Goal: Task Accomplishment & Management: Complete application form

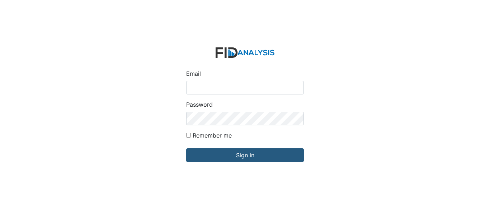
type input "[EMAIL_ADDRESS][DOMAIN_NAME]"
click at [345, 165] on div "Email [EMAIL_ADDRESS][DOMAIN_NAME] Password Remember me Sign in" at bounding box center [245, 109] width 490 height 218
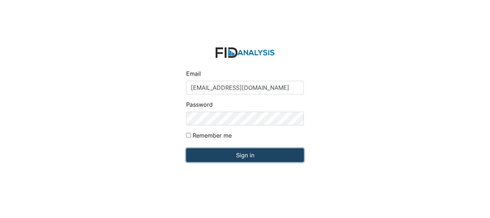
click at [217, 159] on input "Sign in" at bounding box center [245, 155] width 118 height 14
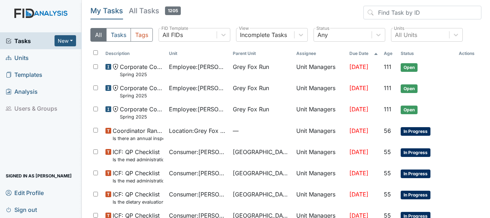
click at [30, 60] on link "Units" at bounding box center [41, 57] width 82 height 17
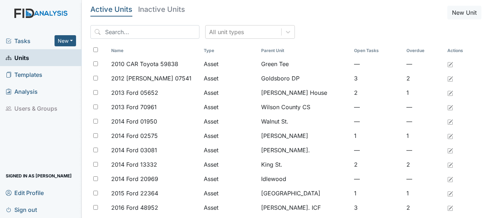
click at [41, 42] on span "Tasks" at bounding box center [30, 41] width 49 height 9
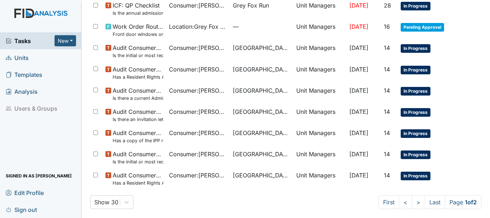
scroll to position [510, 0]
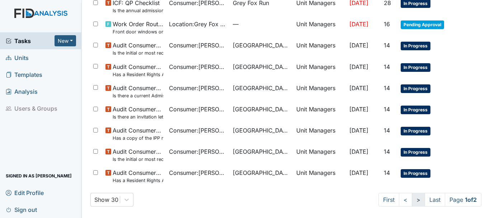
click at [412, 205] on link ">" at bounding box center [418, 200] width 13 height 14
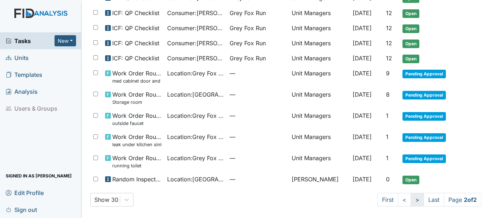
scroll to position [254, 0]
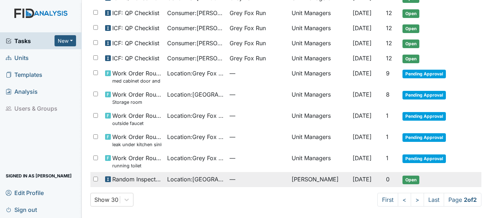
click at [403, 182] on span "Open" at bounding box center [410, 179] width 17 height 9
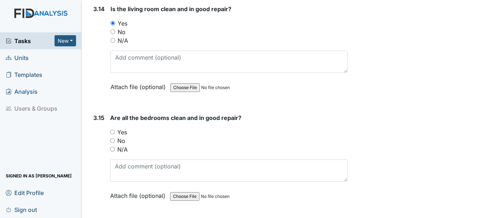
scroll to position [2527, 0]
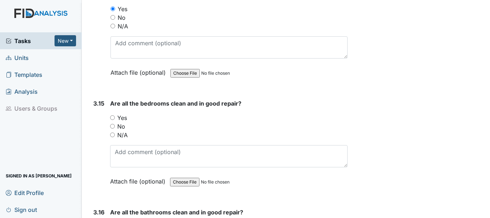
click at [114, 118] on input "Yes" at bounding box center [112, 117] width 5 height 5
radio input "true"
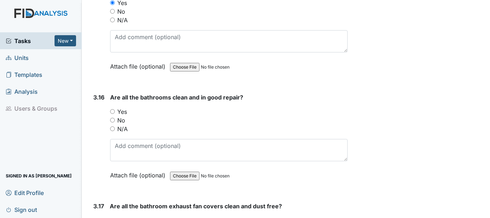
scroll to position [2647, 0]
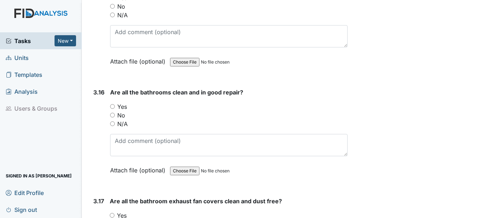
click at [113, 107] on input "Yes" at bounding box center [112, 106] width 5 height 5
radio input "true"
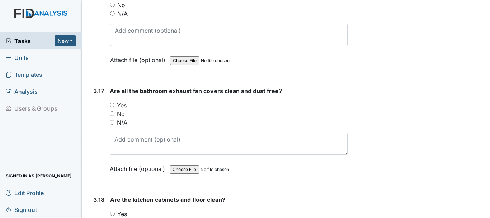
scroll to position [2771, 0]
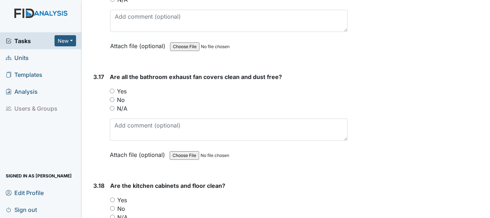
click at [113, 90] on input "Yes" at bounding box center [112, 91] width 5 height 5
radio input "true"
click at [114, 199] on input "Yes" at bounding box center [112, 199] width 5 height 5
radio input "true"
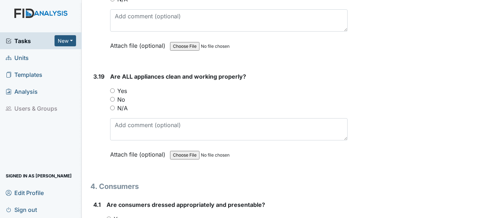
scroll to position [2991, 0]
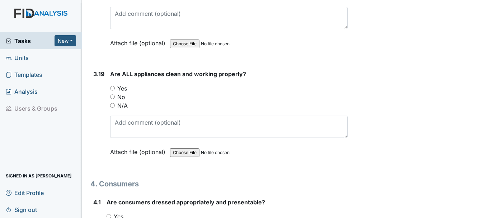
click at [112, 90] on div "Yes" at bounding box center [228, 88] width 237 height 9
click at [113, 89] on input "Yes" at bounding box center [112, 88] width 5 height 5
radio input "true"
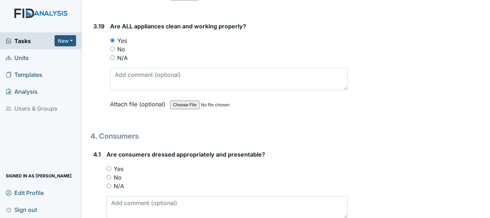
scroll to position [3063, 0]
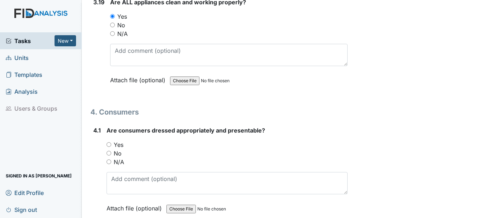
click at [109, 143] on input "Yes" at bounding box center [109, 144] width 5 height 5
radio input "true"
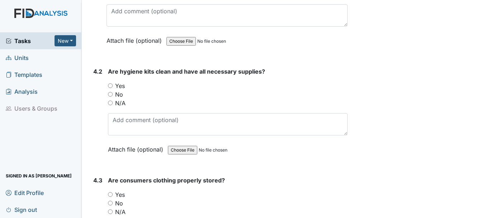
scroll to position [3235, 0]
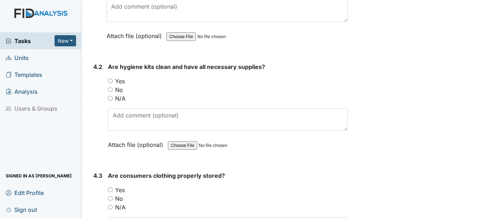
click at [109, 80] on input "Yes" at bounding box center [110, 81] width 5 height 5
radio input "true"
click at [110, 188] on input "Yes" at bounding box center [110, 189] width 5 height 5
radio input "true"
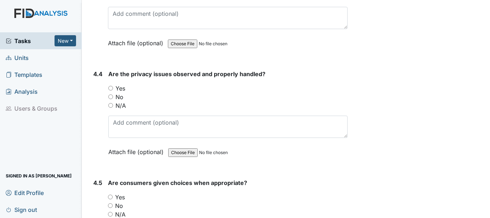
scroll to position [3460, 0]
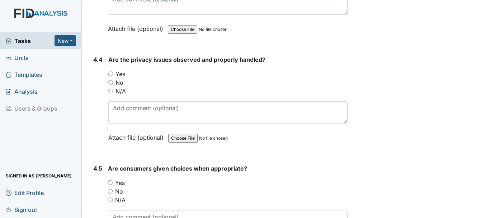
click at [112, 75] on input "Yes" at bounding box center [110, 73] width 5 height 5
radio input "true"
click at [109, 185] on div "Yes" at bounding box center [228, 182] width 240 height 9
click at [111, 181] on input "Yes" at bounding box center [110, 182] width 5 height 5
radio input "true"
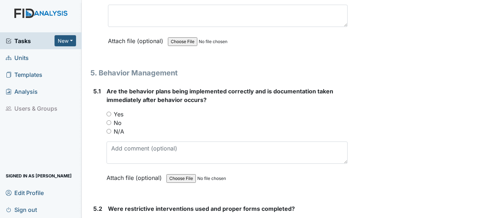
scroll to position [3756, 0]
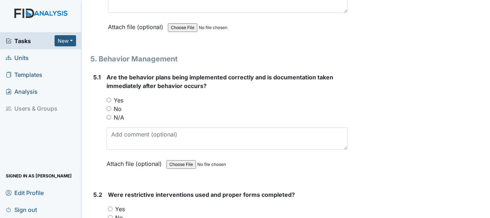
click at [109, 118] on input "N/A" at bounding box center [109, 117] width 5 height 5
radio input "true"
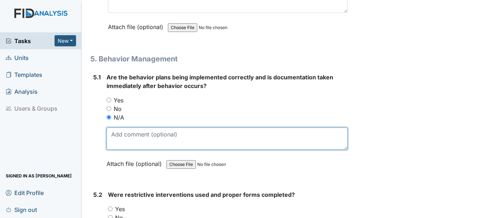
click at [127, 135] on textarea at bounding box center [227, 138] width 241 height 22
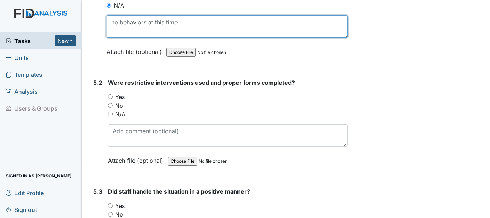
scroll to position [3873, 0]
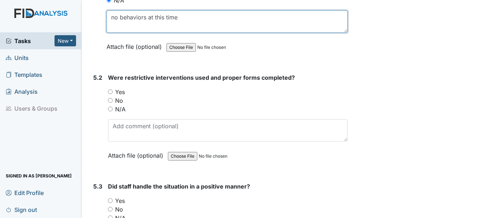
type textarea "no behaviors at this time"
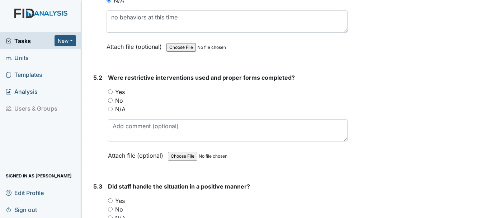
click at [111, 109] on input "N/A" at bounding box center [110, 109] width 5 height 5
radio input "true"
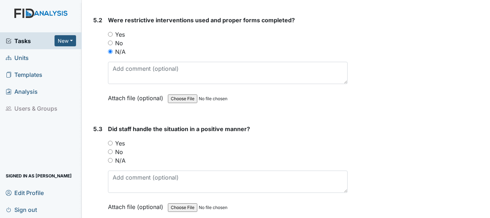
scroll to position [3961, 0]
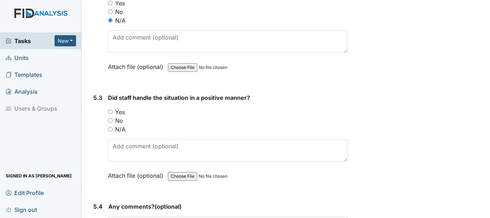
click at [110, 129] on input "N/A" at bounding box center [110, 129] width 5 height 5
radio input "true"
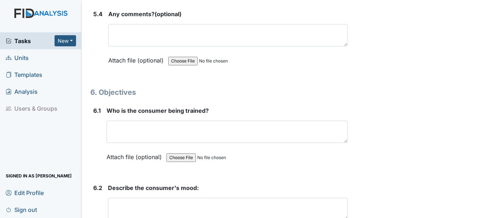
scroll to position [4157, 0]
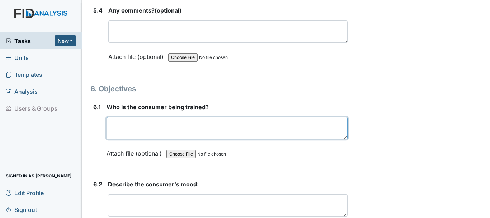
click at [147, 128] on textarea at bounding box center [227, 128] width 241 height 22
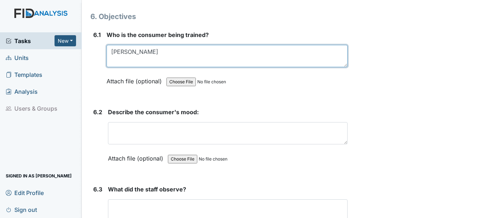
scroll to position [4232, 0]
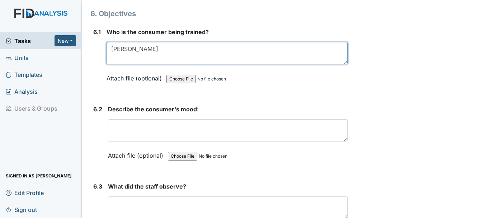
type textarea "Dayna W"
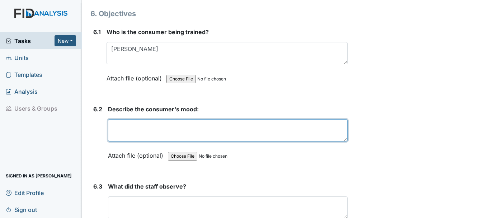
click at [174, 130] on textarea at bounding box center [228, 130] width 240 height 22
type textarea "c"
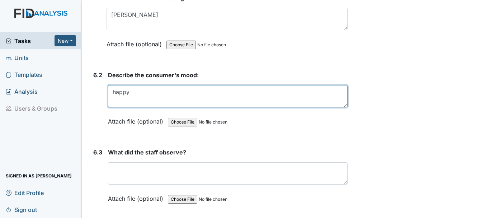
scroll to position [4304, 0]
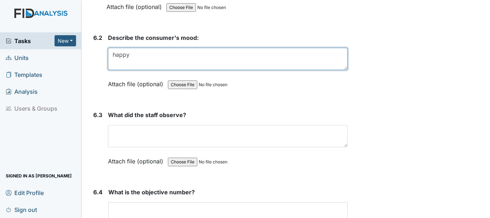
type textarea "happy"
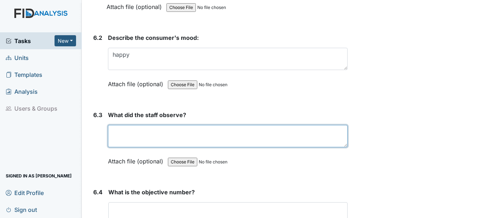
click at [167, 146] on textarea at bounding box center [228, 136] width 240 height 22
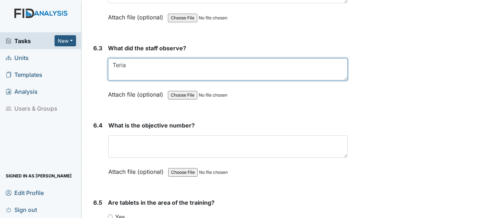
scroll to position [4383, 0]
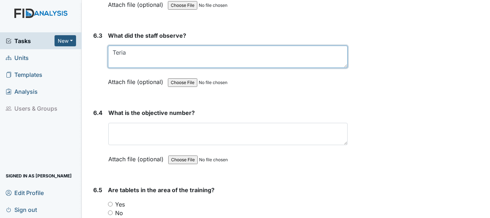
type textarea "Teria"
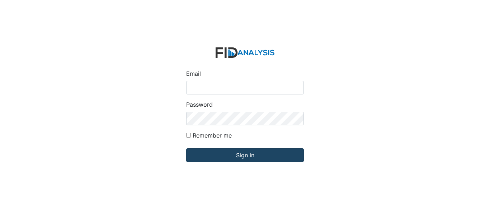
type input "[EMAIL_ADDRESS][DOMAIN_NAME]"
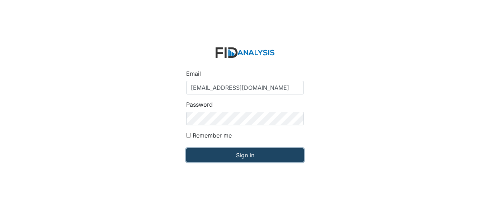
click at [220, 158] on input "Sign in" at bounding box center [245, 155] width 118 height 14
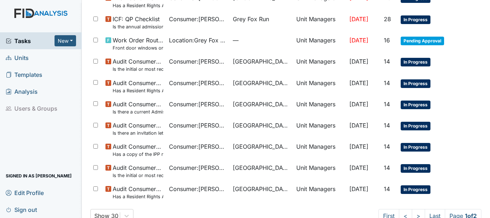
scroll to position [510, 0]
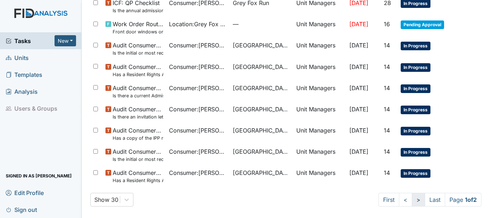
click at [412, 203] on link ">" at bounding box center [418, 200] width 13 height 14
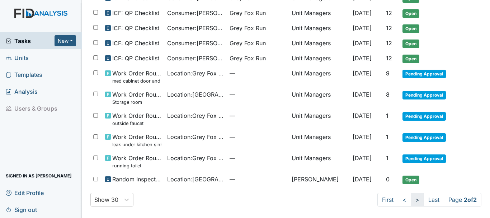
scroll to position [254, 0]
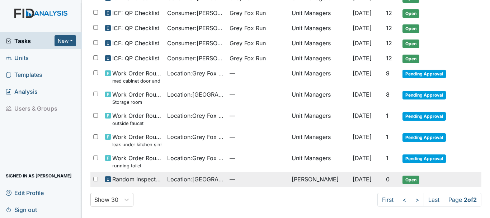
click at [404, 183] on span "Open" at bounding box center [410, 179] width 17 height 9
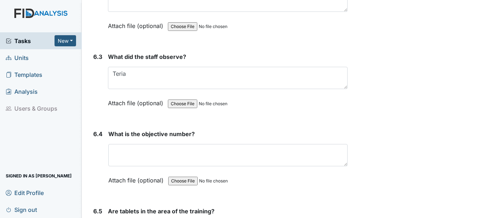
scroll to position [4371, 0]
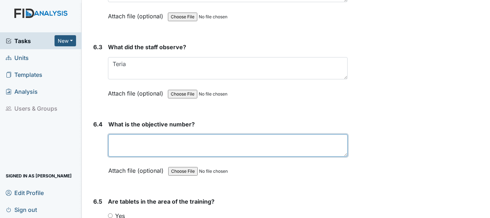
click at [133, 141] on textarea at bounding box center [227, 145] width 239 height 22
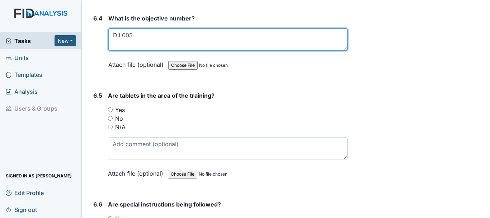
scroll to position [4479, 0]
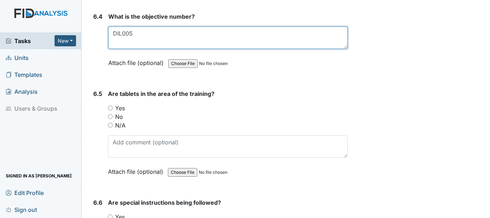
type textarea "DIL005"
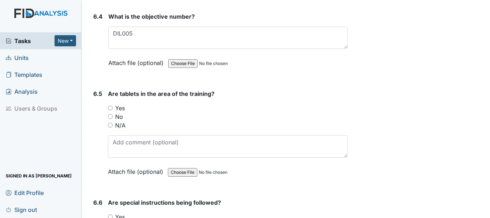
click at [111, 108] on input "Yes" at bounding box center [110, 107] width 5 height 5
radio input "true"
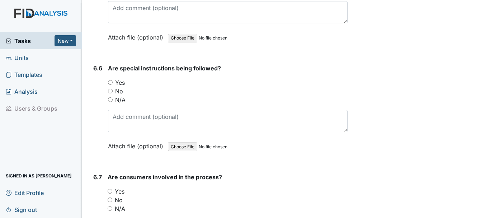
scroll to position [4613, 0]
click at [111, 82] on input "Yes" at bounding box center [110, 82] width 5 height 5
radio input "true"
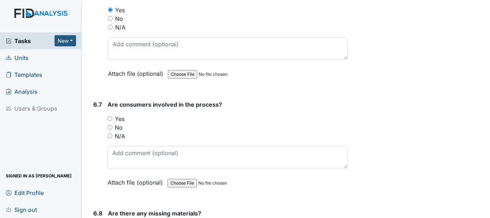
scroll to position [4703, 0]
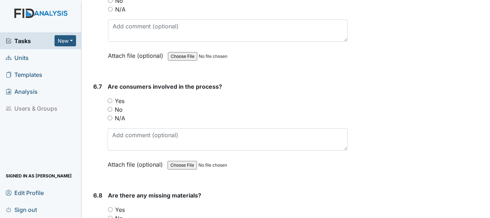
click at [110, 100] on input "Yes" at bounding box center [110, 100] width 5 height 5
radio input "true"
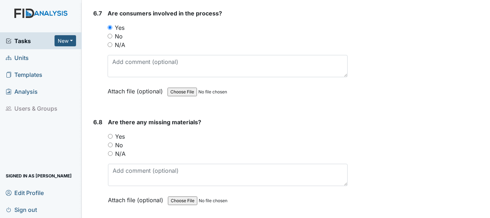
scroll to position [4791, 0]
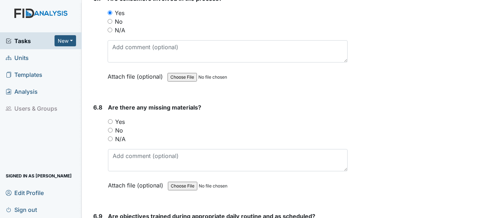
click at [111, 128] on input "No" at bounding box center [110, 130] width 5 height 5
radio input "true"
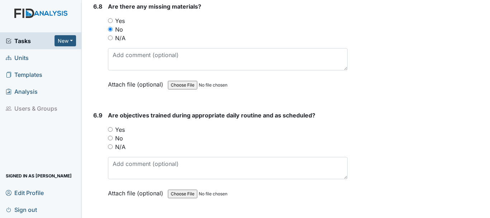
scroll to position [4891, 0]
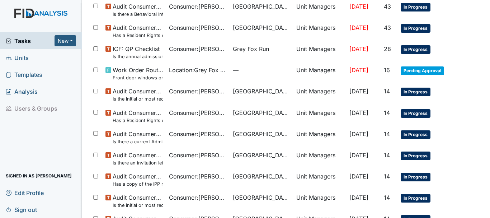
scroll to position [510, 0]
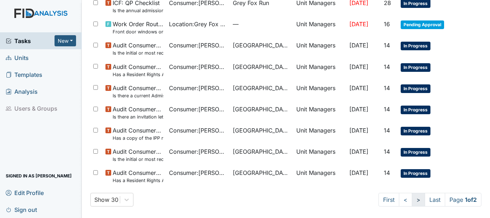
click at [412, 201] on link ">" at bounding box center [418, 200] width 13 height 14
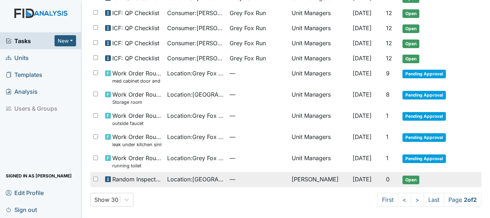
click at [403, 180] on span "Open" at bounding box center [410, 179] width 17 height 9
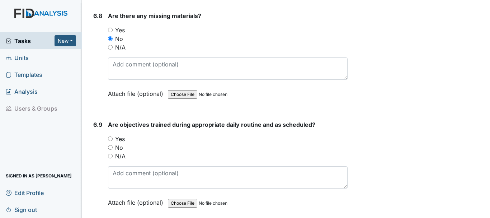
scroll to position [4897, 0]
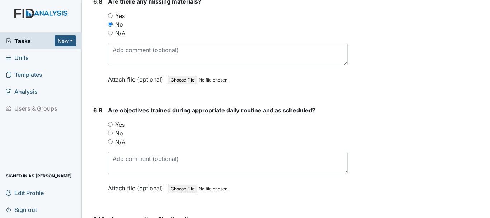
click at [110, 124] on input "Yes" at bounding box center [110, 124] width 5 height 5
radio input "true"
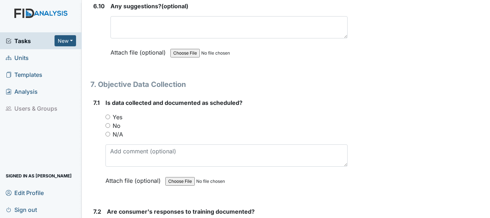
scroll to position [5113, 0]
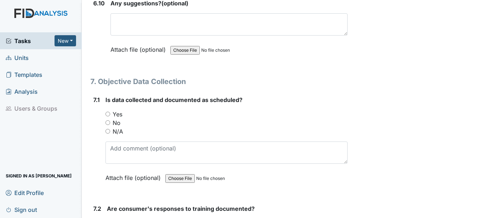
click at [109, 122] on input "No" at bounding box center [107, 122] width 5 height 5
radio input "true"
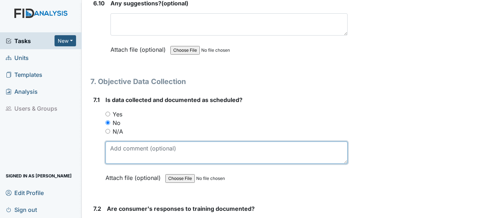
click at [153, 148] on textarea at bounding box center [226, 152] width 242 height 22
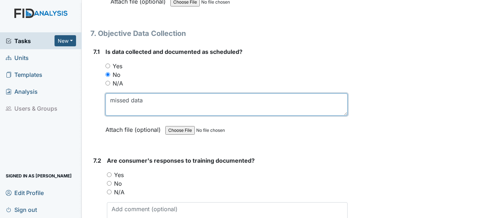
scroll to position [5203, 0]
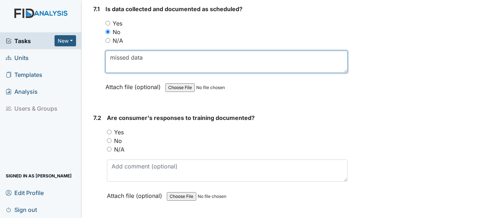
type textarea "missed data"
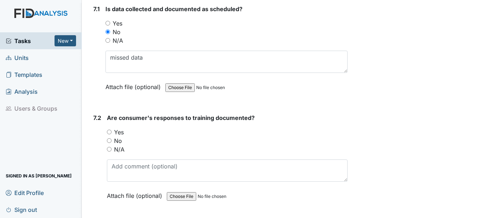
click at [110, 132] on input "Yes" at bounding box center [109, 131] width 5 height 5
radio input "true"
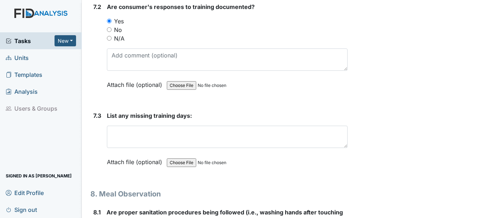
scroll to position [5322, 0]
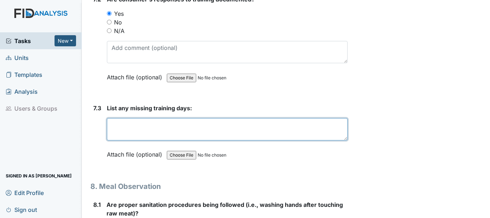
click at [140, 128] on textarea at bounding box center [227, 129] width 241 height 22
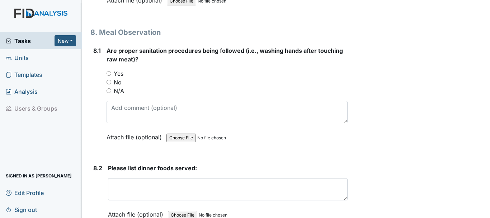
scroll to position [5477, 0]
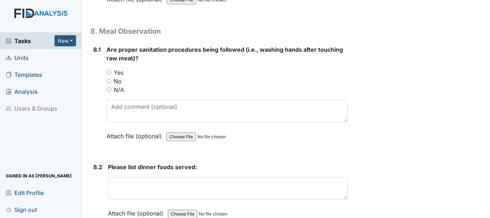
type textarea "8/13"
click at [108, 72] on input "Yes" at bounding box center [109, 72] width 5 height 5
radio input "true"
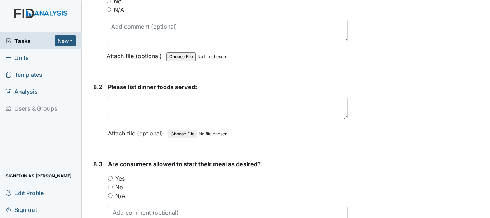
scroll to position [5557, 0]
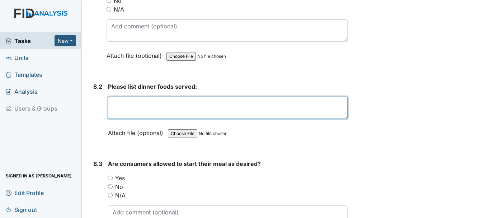
click at [165, 107] on textarea at bounding box center [228, 107] width 240 height 22
click at [137, 104] on textarea "chicken, toss salad, rice," at bounding box center [228, 107] width 240 height 22
click at [154, 104] on textarea "chicken, green, peppers and onions, toss salad, rice," at bounding box center [228, 107] width 240 height 22
click at [254, 104] on textarea "chicken, green peppers and onions, toss salad, rice," at bounding box center [228, 107] width 240 height 22
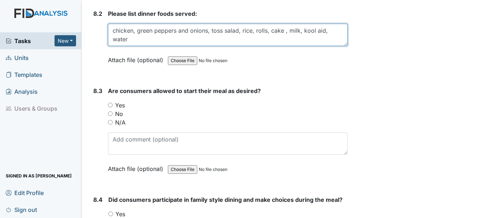
scroll to position [5630, 0]
type textarea "chicken, green peppers and onions, toss salad, rice, rolls, cake , milk, kool a…"
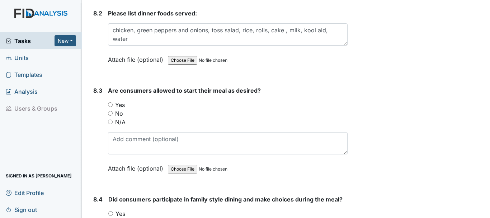
click at [110, 104] on input "Yes" at bounding box center [110, 104] width 5 height 5
radio input "true"
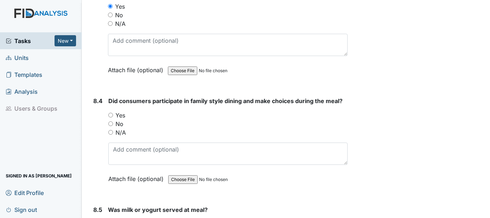
scroll to position [5729, 0]
click at [112, 113] on input "Yes" at bounding box center [110, 114] width 5 height 5
radio input "true"
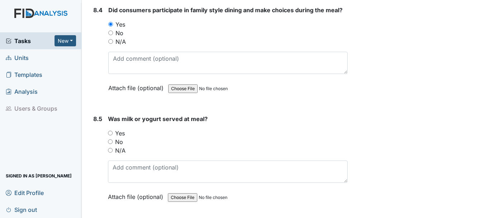
scroll to position [5820, 0]
click at [109, 132] on input "Yes" at bounding box center [110, 132] width 5 height 5
radio input "true"
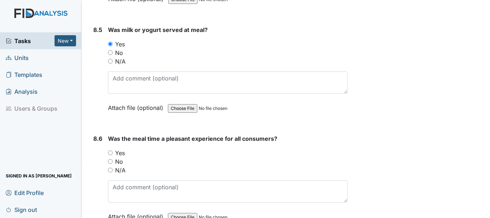
scroll to position [5919, 0]
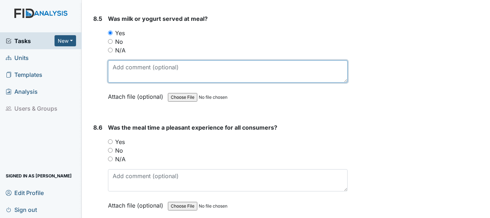
click at [140, 71] on textarea at bounding box center [228, 71] width 240 height 22
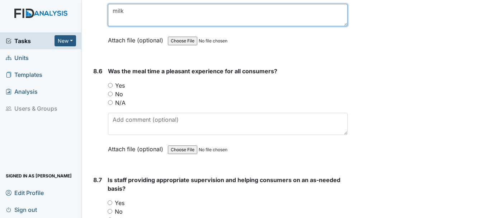
scroll to position [5979, 0]
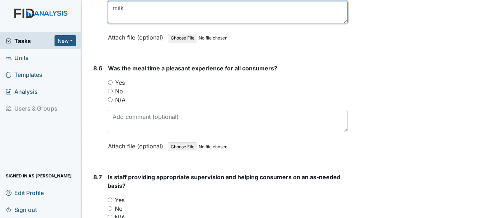
type textarea "milk"
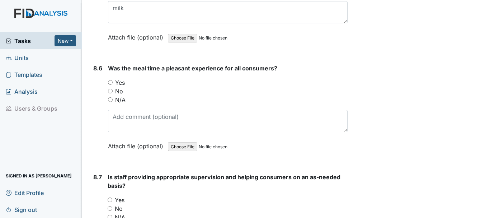
click at [112, 81] on input "Yes" at bounding box center [110, 82] width 5 height 5
radio input "true"
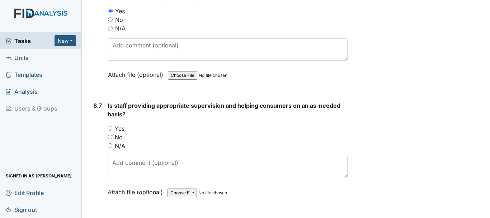
scroll to position [6055, 0]
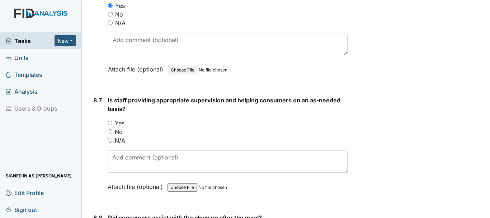
click at [111, 123] on input "Yes" at bounding box center [110, 123] width 5 height 5
radio input "true"
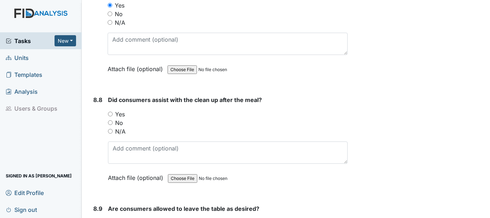
scroll to position [6174, 0]
click at [112, 113] on input "Yes" at bounding box center [110, 113] width 5 height 5
radio input "true"
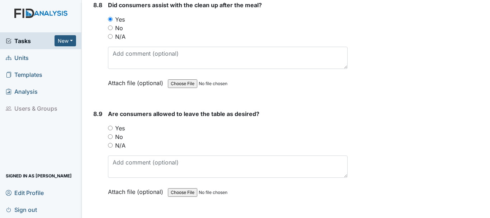
scroll to position [6269, 0]
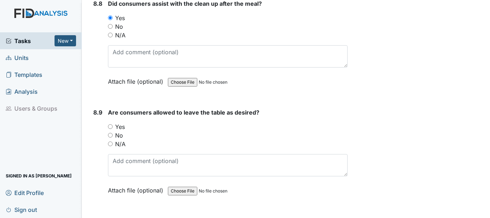
click at [111, 126] on input "Yes" at bounding box center [110, 126] width 5 height 5
radio input "true"
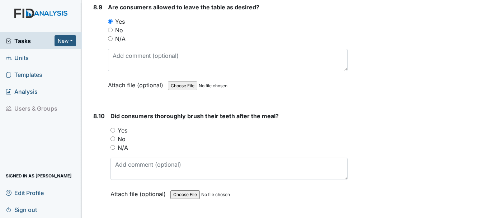
scroll to position [6386, 0]
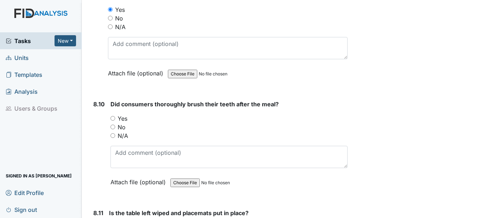
click at [113, 118] on input "Yes" at bounding box center [112, 118] width 5 height 5
radio input "true"
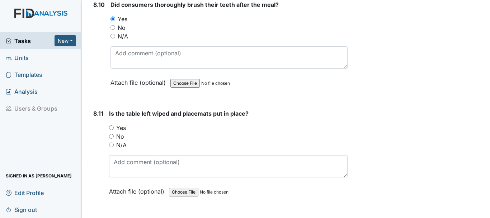
scroll to position [6491, 0]
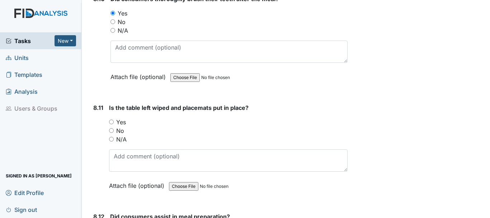
click at [111, 122] on input "Yes" at bounding box center [111, 121] width 5 height 5
radio input "true"
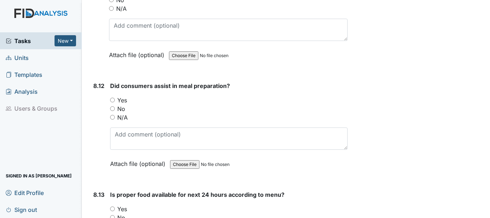
scroll to position [6624, 0]
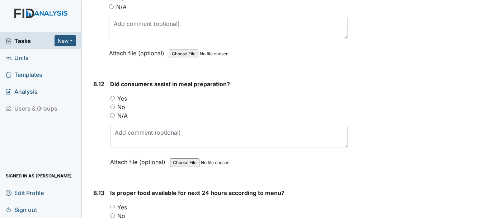
click at [113, 98] on input "Yes" at bounding box center [112, 98] width 5 height 5
radio input "true"
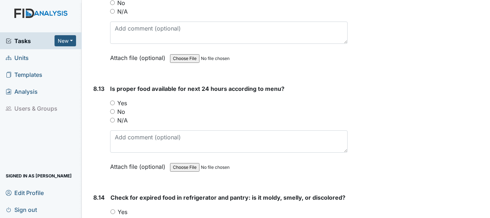
scroll to position [6729, 0]
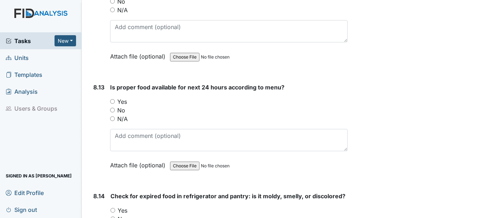
click at [112, 101] on input "Yes" at bounding box center [112, 101] width 5 height 5
radio input "true"
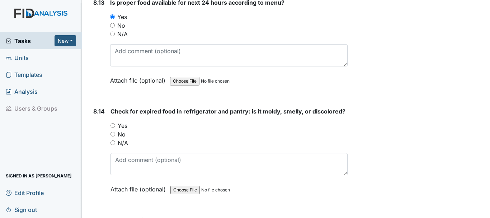
scroll to position [6821, 0]
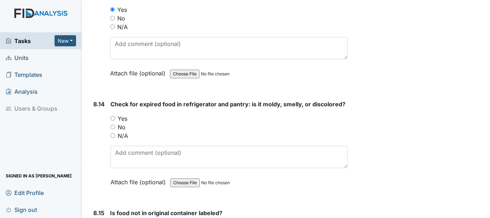
click at [113, 118] on input "Yes" at bounding box center [112, 118] width 5 height 5
radio input "true"
click at [113, 118] on input "Yes" at bounding box center [112, 118] width 5 height 5
click at [111, 127] on input "No" at bounding box center [112, 126] width 5 height 5
radio input "true"
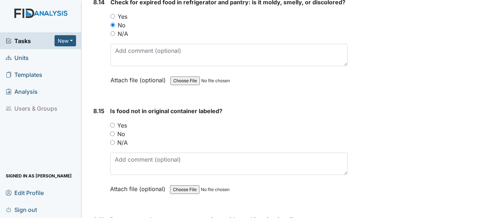
scroll to position [6924, 0]
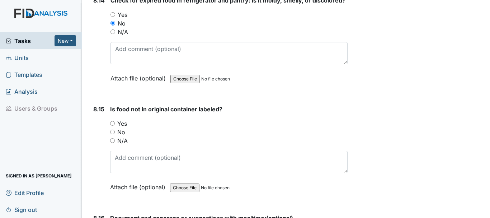
click at [112, 121] on input "Yes" at bounding box center [112, 123] width 5 height 5
radio input "true"
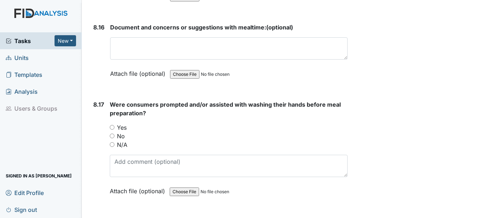
scroll to position [7120, 0]
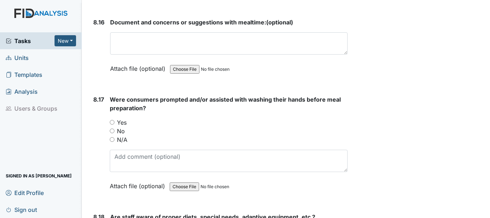
click at [112, 121] on input "Yes" at bounding box center [112, 122] width 5 height 5
radio input "true"
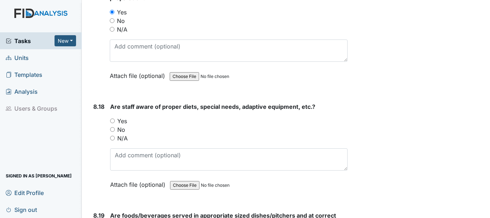
scroll to position [7244, 0]
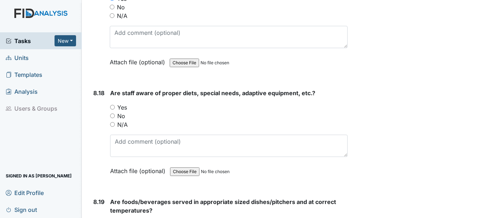
click at [112, 105] on input "Yes" at bounding box center [112, 107] width 5 height 5
radio input "true"
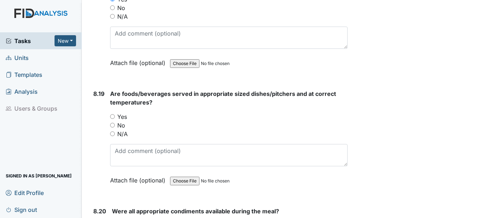
scroll to position [7352, 0]
click at [113, 114] on input "Yes" at bounding box center [112, 115] width 5 height 5
radio input "true"
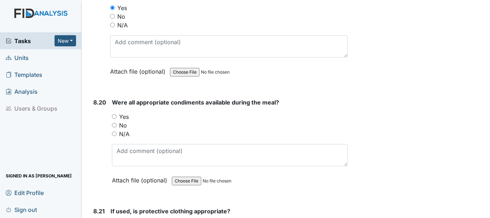
scroll to position [7473, 0]
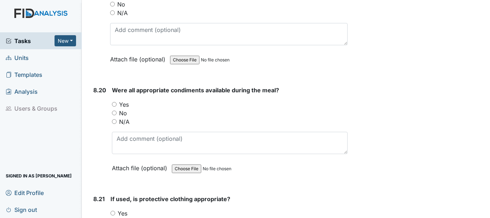
click at [122, 104] on label "Yes" at bounding box center [124, 104] width 10 height 9
click at [117, 104] on input "Yes" at bounding box center [114, 104] width 5 height 5
radio input "true"
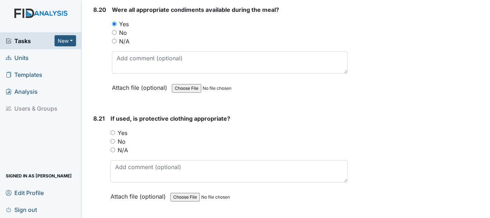
scroll to position [7556, 0]
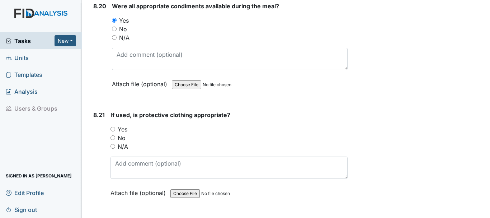
click at [113, 129] on input "Yes" at bounding box center [112, 129] width 5 height 5
radio input "true"
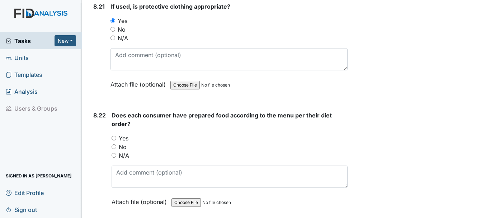
scroll to position [7668, 0]
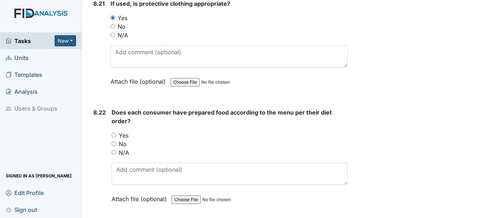
click at [114, 135] on input "Yes" at bounding box center [114, 135] width 5 height 5
radio input "true"
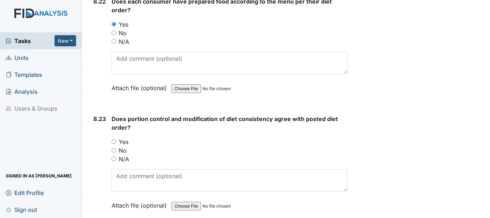
scroll to position [7780, 0]
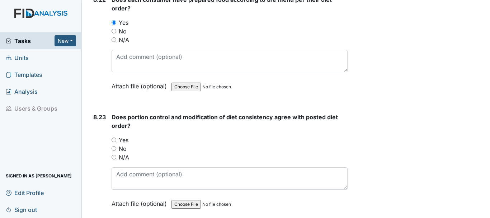
click at [123, 136] on label "Yes" at bounding box center [124, 140] width 10 height 9
click at [116, 137] on input "Yes" at bounding box center [114, 139] width 5 height 5
radio input "true"
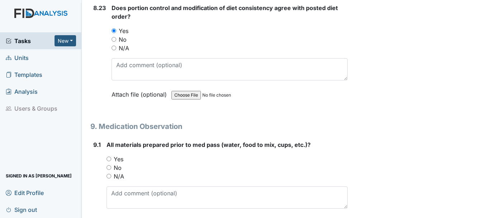
scroll to position [7891, 0]
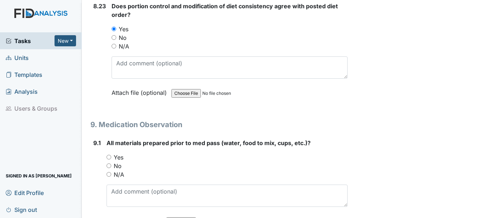
click at [110, 157] on input "Yes" at bounding box center [109, 157] width 5 height 5
radio input "true"
click at [109, 175] on input "N/A" at bounding box center [109, 174] width 5 height 5
radio input "true"
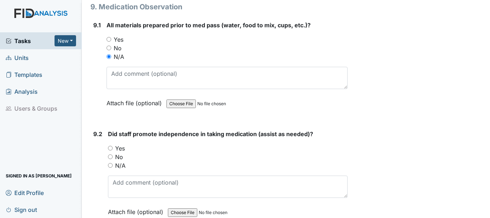
click at [111, 165] on input "N/A" at bounding box center [110, 165] width 5 height 5
radio input "true"
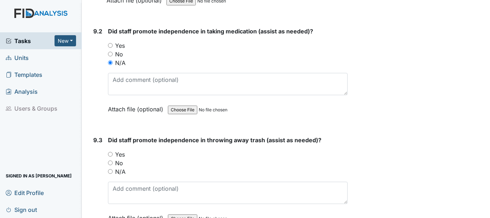
scroll to position [8121, 0]
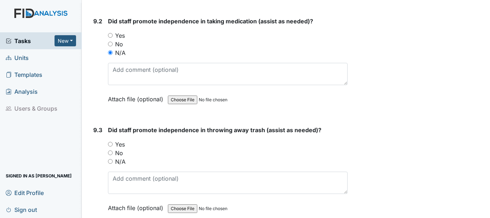
click at [119, 162] on label "N/A" at bounding box center [120, 161] width 10 height 9
click at [113, 162] on input "N/A" at bounding box center [110, 161] width 5 height 5
radio input "true"
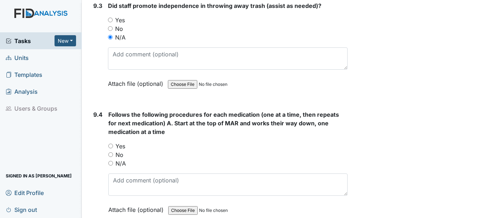
scroll to position [8271, 0]
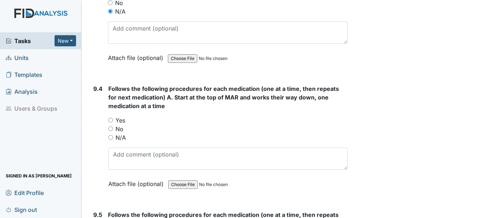
click at [110, 137] on input "N/A" at bounding box center [110, 137] width 5 height 5
radio input "true"
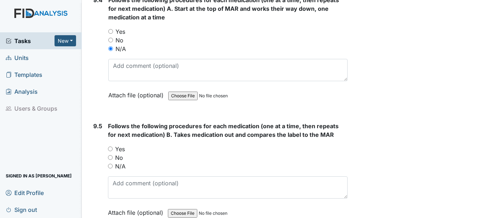
click at [110, 166] on input "N/A" at bounding box center [110, 166] width 5 height 5
radio input "true"
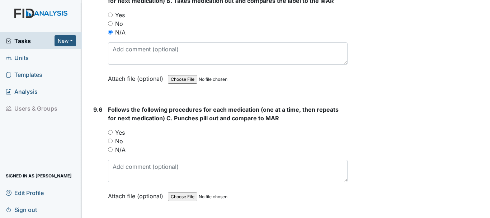
scroll to position [8494, 0]
click at [120, 152] on label "N/A" at bounding box center [120, 149] width 10 height 9
click at [113, 151] on input "N/A" at bounding box center [110, 149] width 5 height 5
radio input "true"
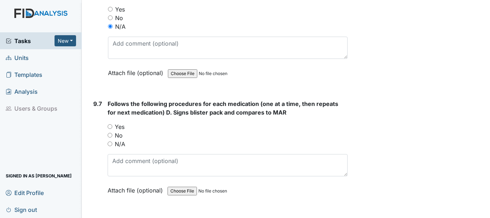
click at [110, 144] on input "N/A" at bounding box center [110, 143] width 5 height 5
radio input "true"
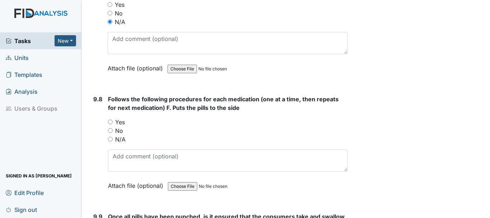
click at [110, 139] on input "N/A" at bounding box center [110, 139] width 5 height 5
radio input "true"
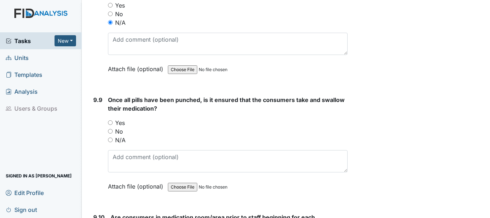
scroll to position [8868, 0]
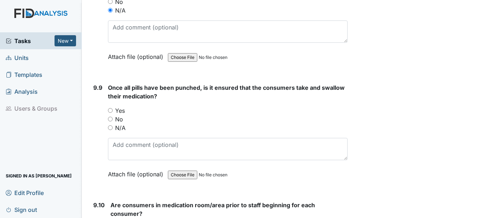
click at [110, 128] on input "N/A" at bounding box center [110, 127] width 5 height 5
radio input "true"
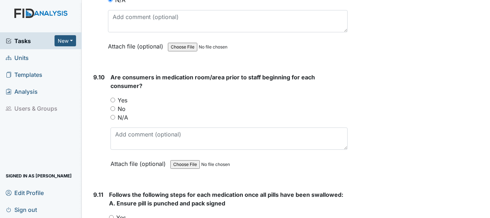
click at [113, 118] on input "N/A" at bounding box center [112, 117] width 5 height 5
radio input "true"
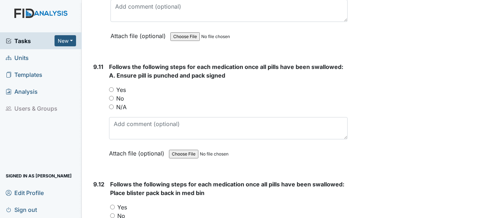
click at [111, 107] on input "N/A" at bounding box center [111, 106] width 5 height 5
radio input "true"
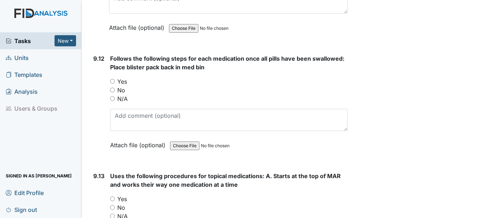
scroll to position [9249, 0]
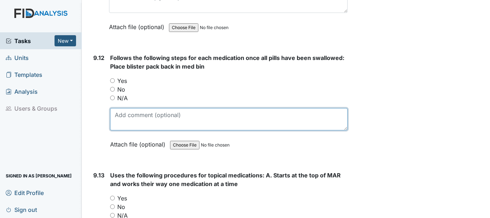
click at [117, 112] on textarea at bounding box center [228, 119] width 237 height 22
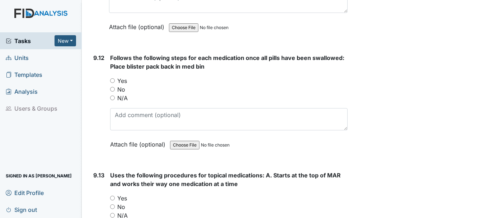
click at [114, 99] on input "N/A" at bounding box center [112, 97] width 5 height 5
radio input "true"
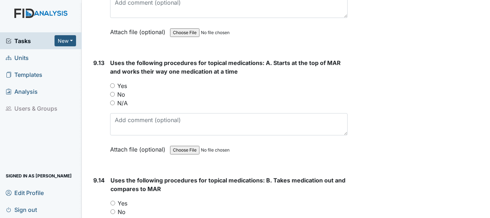
click at [112, 103] on input "N/A" at bounding box center [112, 102] width 5 height 5
radio input "true"
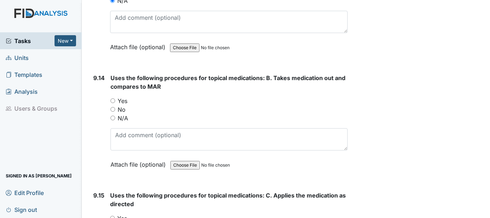
click at [113, 118] on input "N/A" at bounding box center [112, 117] width 5 height 5
radio input "true"
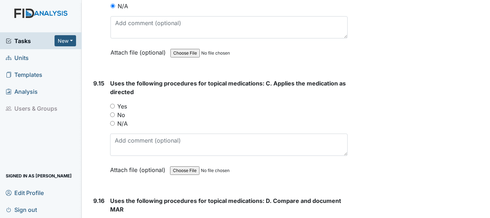
scroll to position [9577, 0]
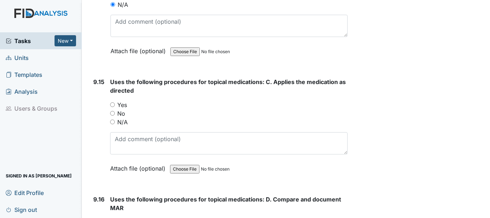
click at [114, 124] on input "N/A" at bounding box center [112, 121] width 5 height 5
radio input "true"
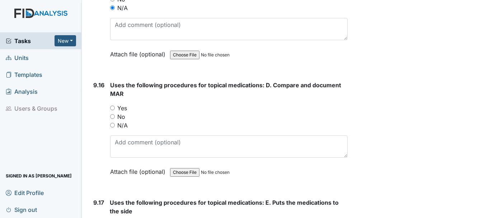
scroll to position [9693, 0]
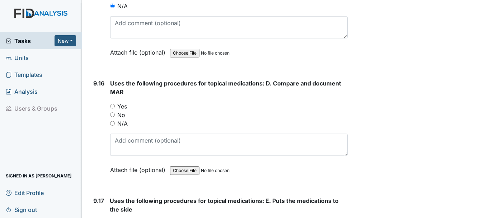
click at [114, 124] on input "N/A" at bounding box center [112, 123] width 5 height 5
radio input "true"
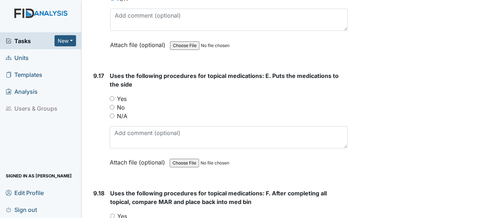
scroll to position [9821, 0]
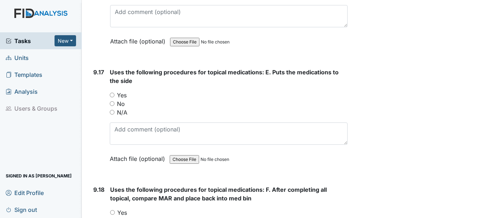
click at [112, 112] on input "N/A" at bounding box center [112, 112] width 5 height 5
radio input "true"
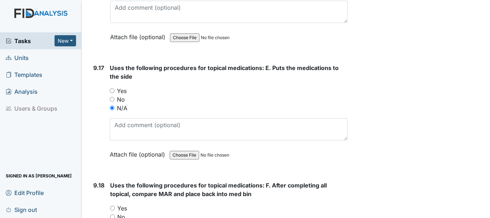
scroll to position [9876, 0]
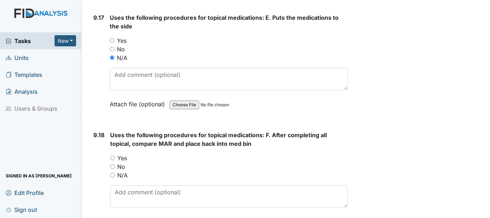
click at [112, 177] on input "N/A" at bounding box center [112, 175] width 5 height 5
radio input "true"
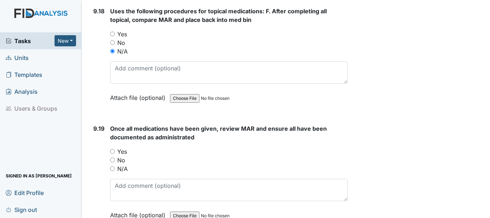
scroll to position [10005, 0]
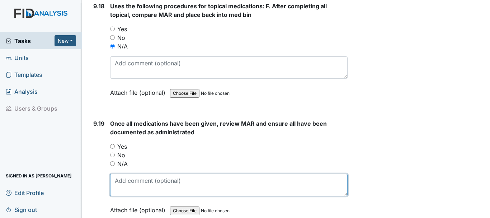
click at [116, 175] on textarea at bounding box center [228, 185] width 237 height 22
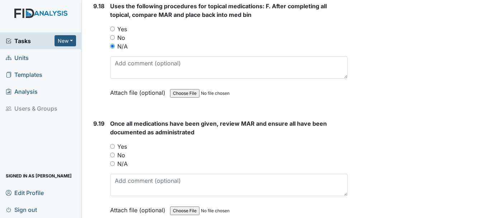
click at [113, 164] on input "N/A" at bounding box center [112, 163] width 5 height 5
radio input "true"
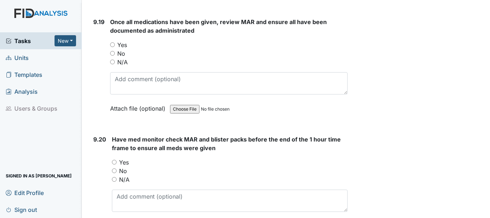
scroll to position [10107, 0]
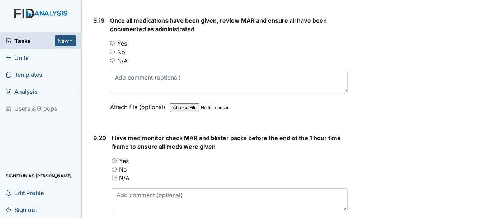
click at [112, 60] on input "N/A" at bounding box center [112, 60] width 5 height 5
radio input "true"
click at [114, 178] on input "N/A" at bounding box center [114, 177] width 5 height 5
radio input "true"
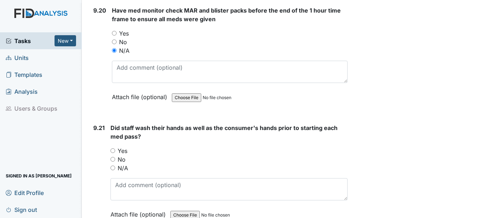
scroll to position [10238, 0]
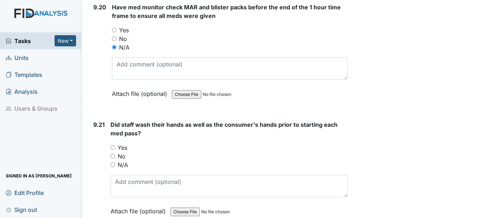
click at [113, 166] on input "N/A" at bounding box center [112, 164] width 5 height 5
radio input "true"
click at [113, 166] on input "N/A" at bounding box center [112, 164] width 5 height 5
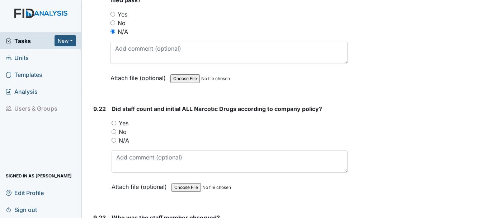
click at [114, 140] on input "N/A" at bounding box center [114, 140] width 5 height 5
radio input "true"
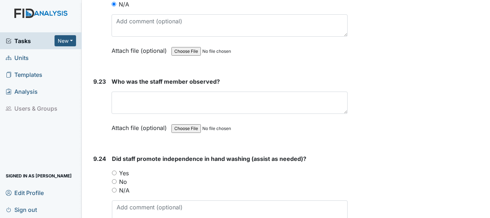
scroll to position [10507, 0]
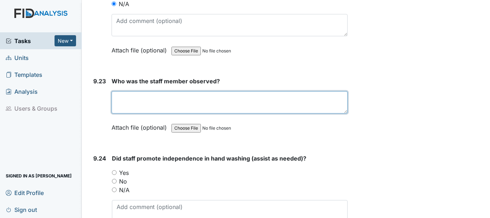
click at [168, 109] on textarea at bounding box center [230, 102] width 236 height 22
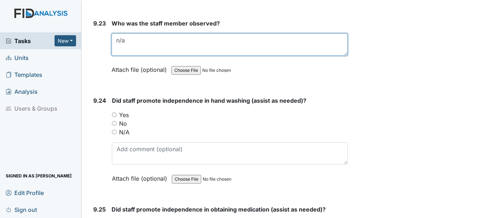
type textarea "n/a"
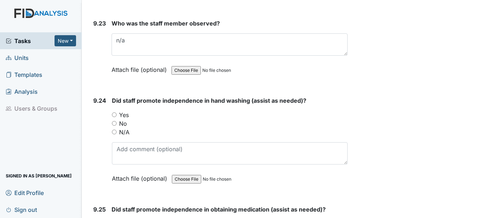
click at [115, 132] on input "N/A" at bounding box center [114, 131] width 5 height 5
radio input "true"
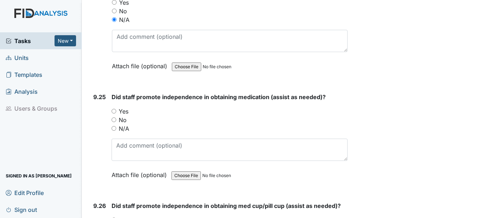
scroll to position [10689, 0]
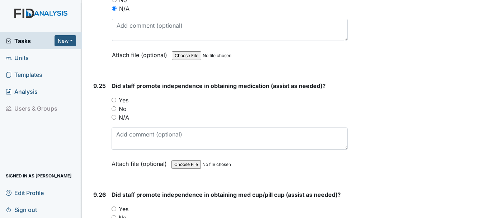
click at [114, 117] on input "N/A" at bounding box center [114, 117] width 5 height 5
radio input "true"
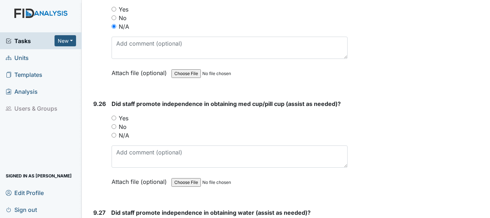
click at [114, 135] on input "N/A" at bounding box center [114, 135] width 5 height 5
radio input "true"
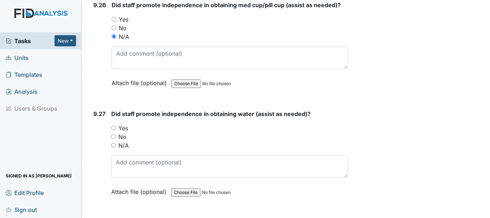
click at [114, 145] on input "N/A" at bounding box center [113, 145] width 5 height 5
radio input "true"
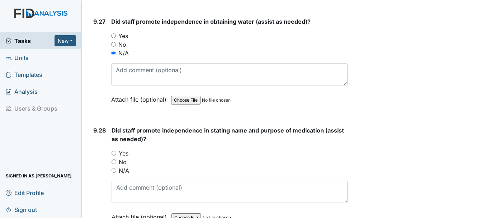
click at [114, 171] on input "N/A" at bounding box center [114, 170] width 5 height 5
radio input "true"
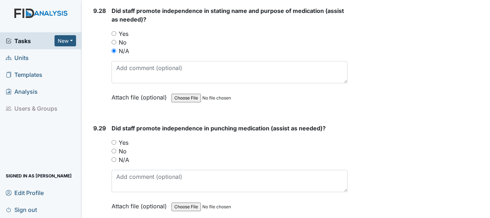
click at [114, 159] on input "N/A" at bounding box center [114, 159] width 5 height 5
radio input "true"
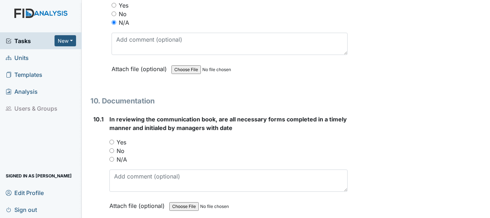
scroll to position [11252, 0]
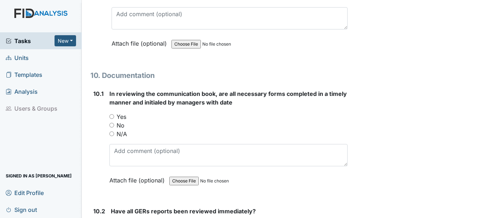
click at [111, 116] on input "Yes" at bounding box center [111, 116] width 5 height 5
radio input "true"
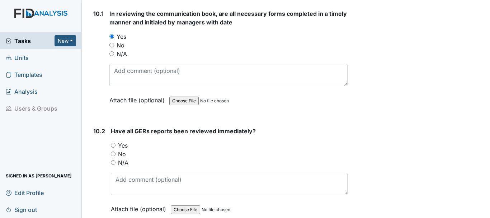
scroll to position [11335, 0]
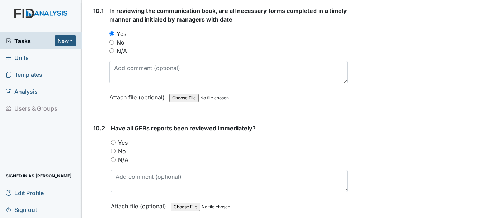
click at [113, 142] on input "Yes" at bounding box center [113, 142] width 5 height 5
radio input "true"
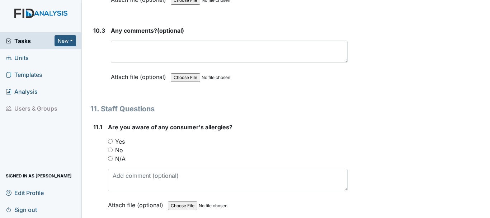
scroll to position [11560, 0]
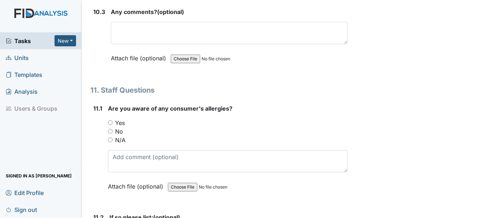
click at [112, 122] on input "Yes" at bounding box center [110, 122] width 5 height 5
radio input "true"
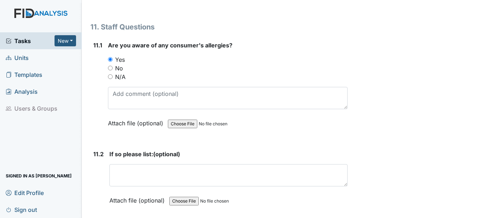
scroll to position [11638, 0]
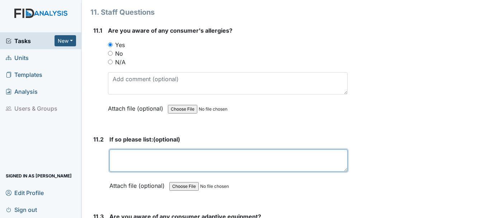
click at [154, 160] on textarea at bounding box center [228, 160] width 238 height 22
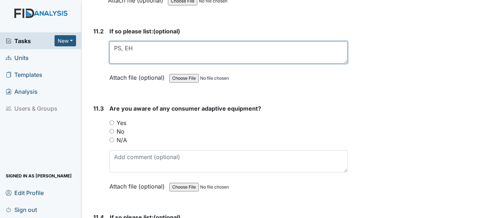
scroll to position [11747, 0]
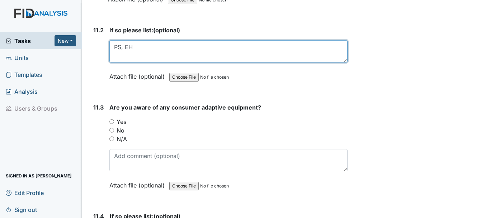
type textarea "PS, EH"
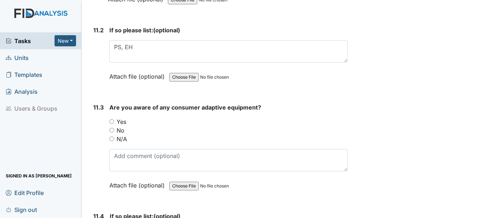
click at [112, 121] on input "Yes" at bounding box center [111, 121] width 5 height 5
radio input "true"
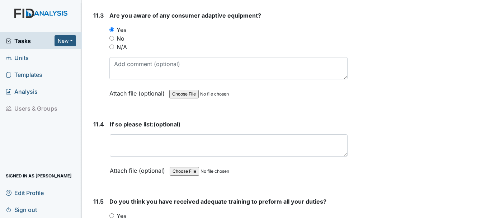
scroll to position [11841, 0]
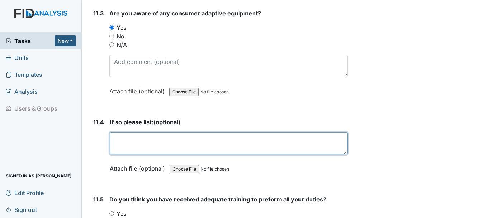
click at [144, 141] on textarea at bounding box center [229, 143] width 238 height 22
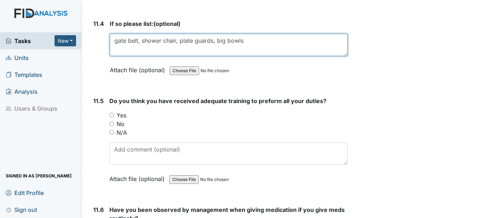
scroll to position [11939, 0]
type textarea "gate belt, shower chair, plate guards, big bowls"
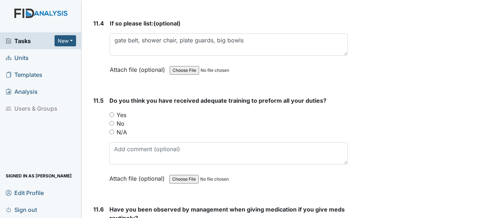
click at [111, 114] on input "Yes" at bounding box center [111, 114] width 5 height 5
radio input "true"
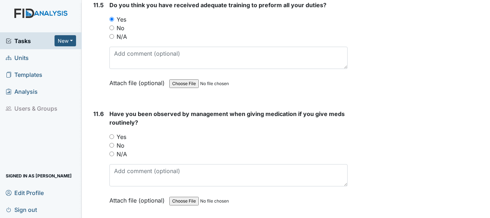
scroll to position [12037, 0]
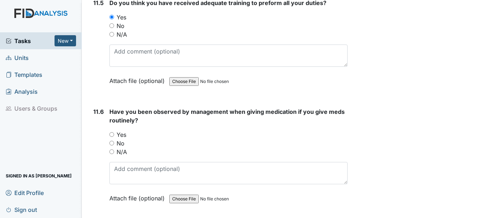
click at [112, 134] on input "Yes" at bounding box center [111, 134] width 5 height 5
radio input "true"
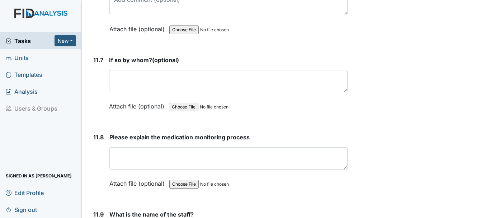
scroll to position [12207, 0]
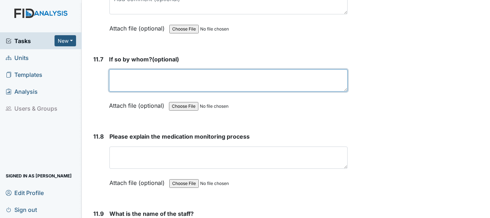
click at [155, 79] on textarea at bounding box center [228, 80] width 239 height 22
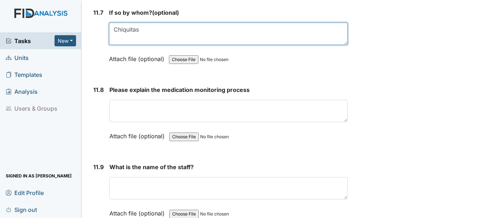
scroll to position [12256, 0]
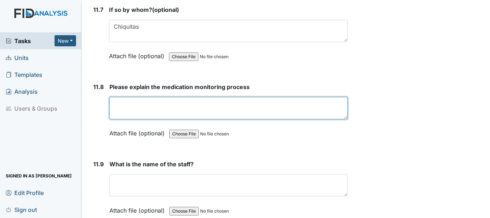
click at [180, 117] on textarea at bounding box center [228, 108] width 238 height 22
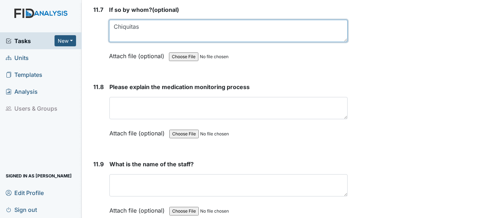
click at [146, 30] on textarea "Chiquitas" at bounding box center [228, 31] width 239 height 22
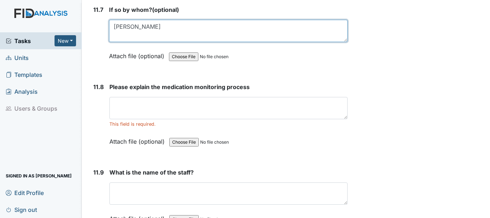
type textarea "Chiquita"
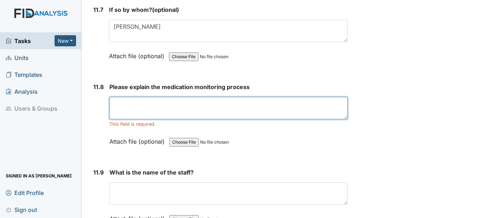
click at [147, 107] on textarea at bounding box center [228, 108] width 238 height 22
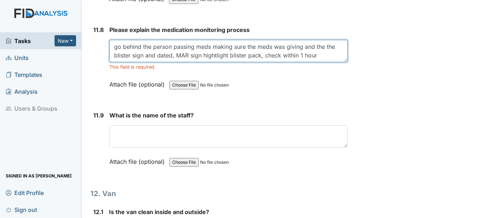
scroll to position [12314, 0]
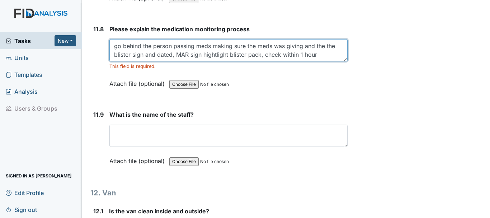
type textarea "go behind the person passing meds making sure the meds was giving and the the b…"
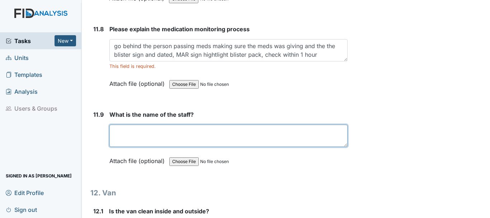
click at [147, 144] on textarea at bounding box center [228, 135] width 238 height 22
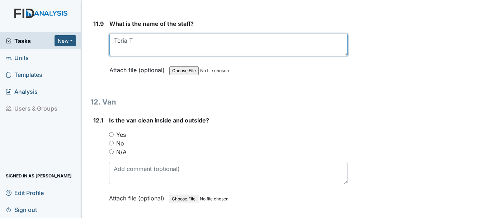
scroll to position [12406, 0]
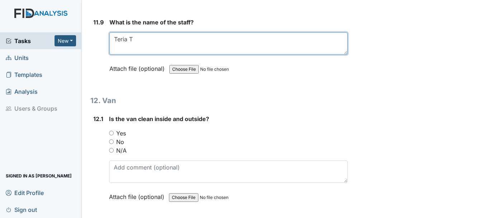
type textarea "Teria T"
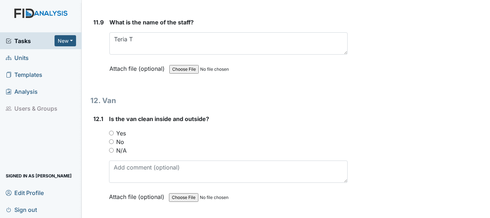
click at [112, 133] on input "Yes" at bounding box center [111, 133] width 5 height 5
radio input "true"
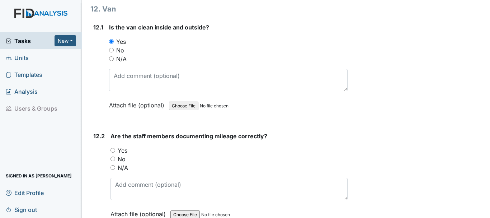
scroll to position [12502, 0]
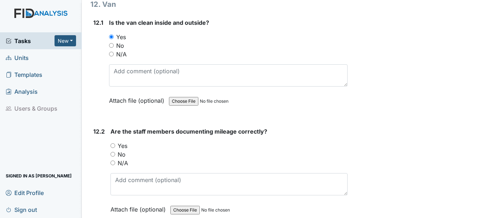
click at [113, 145] on input "Yes" at bounding box center [112, 145] width 5 height 5
radio input "true"
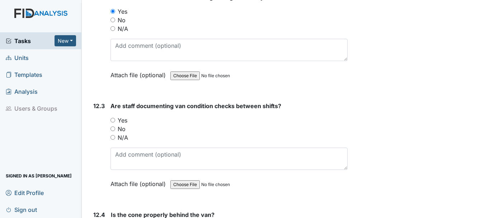
scroll to position [12638, 0]
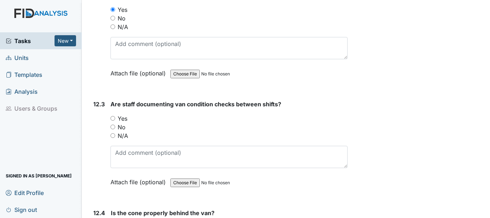
click at [113, 126] on input "No" at bounding box center [112, 126] width 5 height 5
radio input "true"
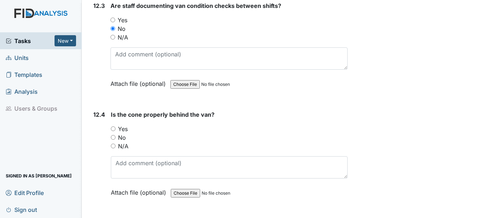
scroll to position [12737, 0]
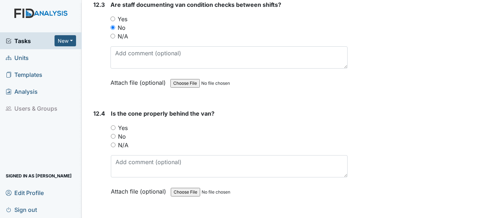
click at [113, 126] on input "Yes" at bounding box center [113, 127] width 5 height 5
radio input "true"
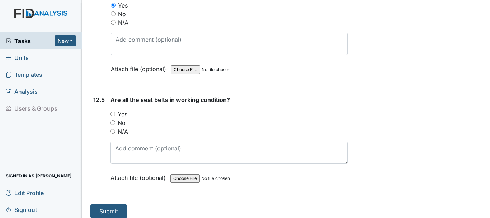
scroll to position [12865, 0]
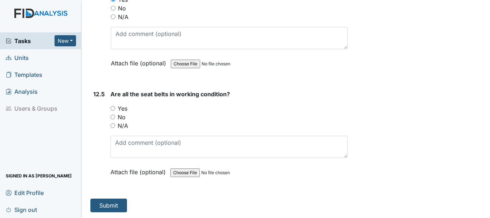
click at [114, 107] on input "Yes" at bounding box center [112, 108] width 5 height 5
radio input "true"
click at [110, 208] on button "Submit" at bounding box center [108, 205] width 37 height 14
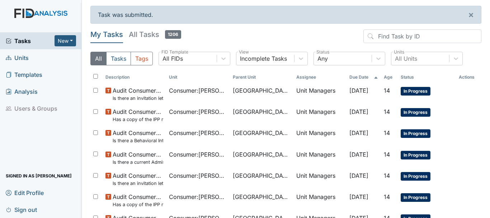
click at [28, 60] on span "Units" at bounding box center [17, 57] width 23 height 11
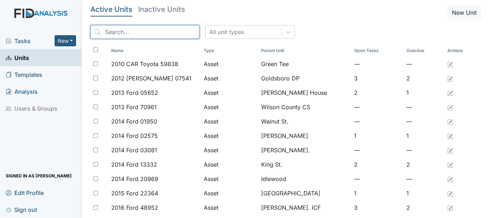
click at [148, 34] on input "search" at bounding box center [144, 32] width 109 height 14
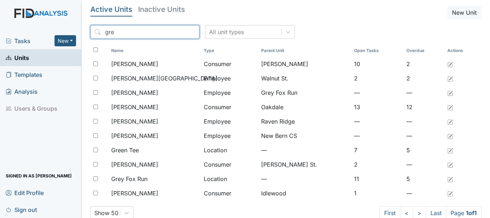
type input "gre"
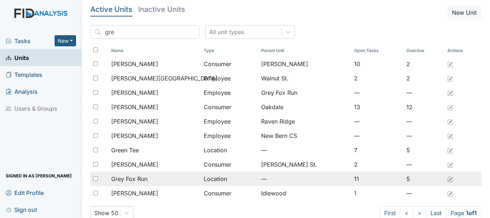
click at [145, 180] on span "Grey Fox Run" at bounding box center [129, 178] width 36 height 9
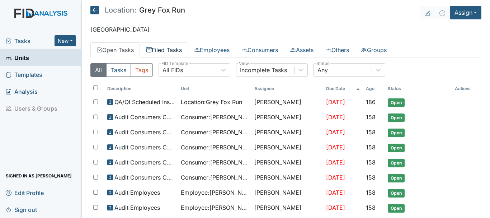
click at [165, 52] on link "Filed Tasks" at bounding box center [164, 49] width 48 height 15
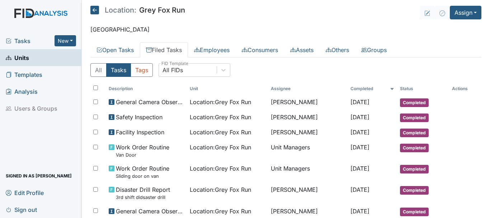
click at [28, 60] on span "Units" at bounding box center [17, 57] width 23 height 11
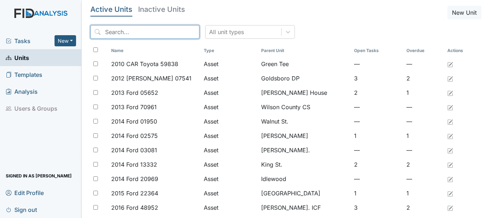
click at [140, 33] on input "search" at bounding box center [144, 32] width 109 height 14
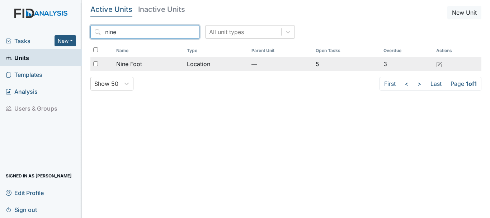
type input "nine"
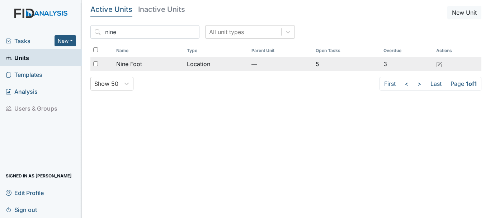
click at [139, 65] on span "Nine Foot" at bounding box center [129, 64] width 26 height 9
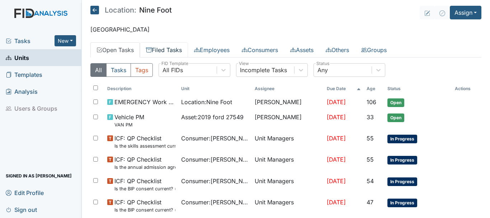
click at [169, 48] on link "Filed Tasks" at bounding box center [164, 49] width 48 height 15
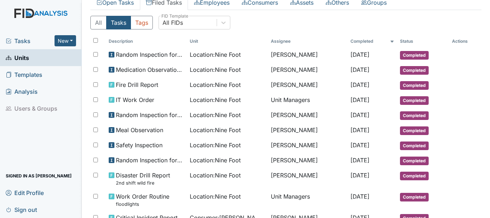
scroll to position [48, 0]
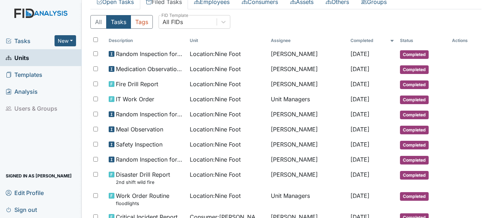
click at [45, 57] on link "Units" at bounding box center [41, 57] width 82 height 17
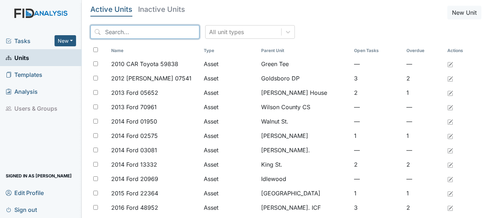
click at [116, 34] on input "search" at bounding box center [144, 32] width 109 height 14
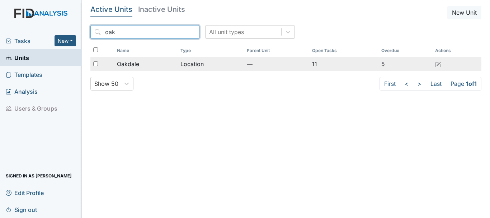
type input "oak"
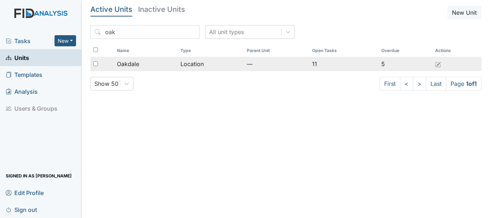
click at [136, 61] on span "Oakdale" at bounding box center [128, 64] width 22 height 9
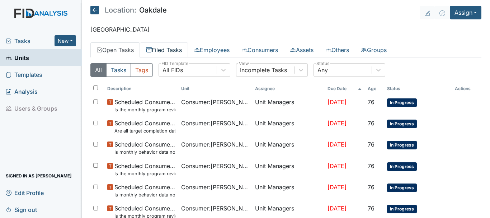
click at [175, 47] on link "Filed Tasks" at bounding box center [164, 49] width 48 height 15
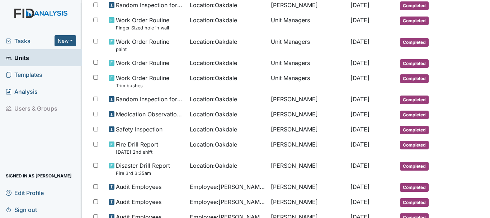
scroll to position [273, 0]
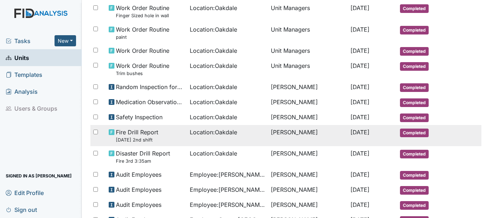
click at [419, 129] on span "Completed" at bounding box center [414, 132] width 29 height 9
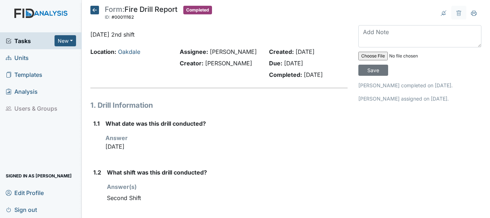
click at [23, 57] on span "Units" at bounding box center [17, 57] width 23 height 11
